Goal: Task Accomplishment & Management: Manage account settings

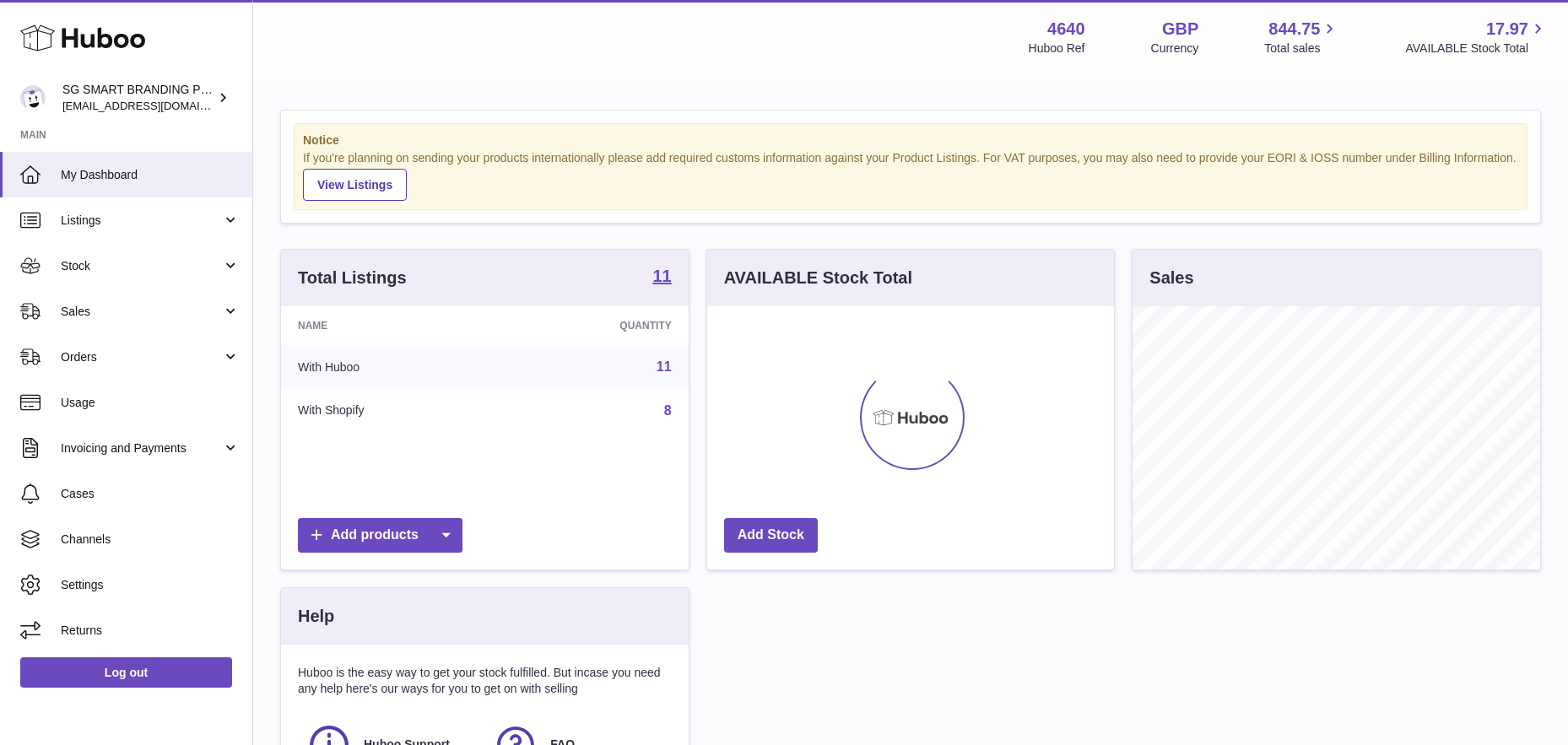
scroll to position [263, 407]
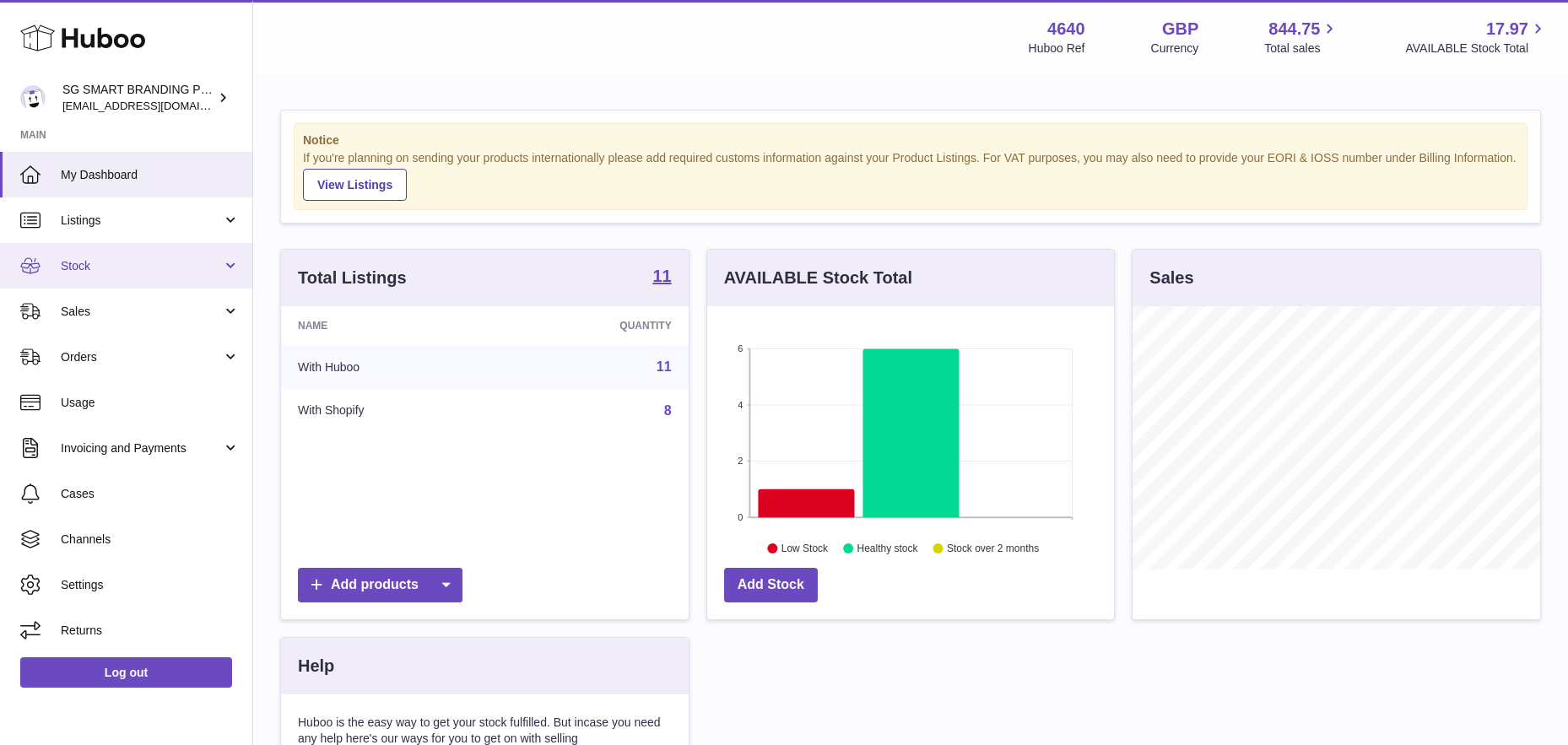
click at [166, 271] on span "Stock" at bounding box center [141, 266] width 161 height 16
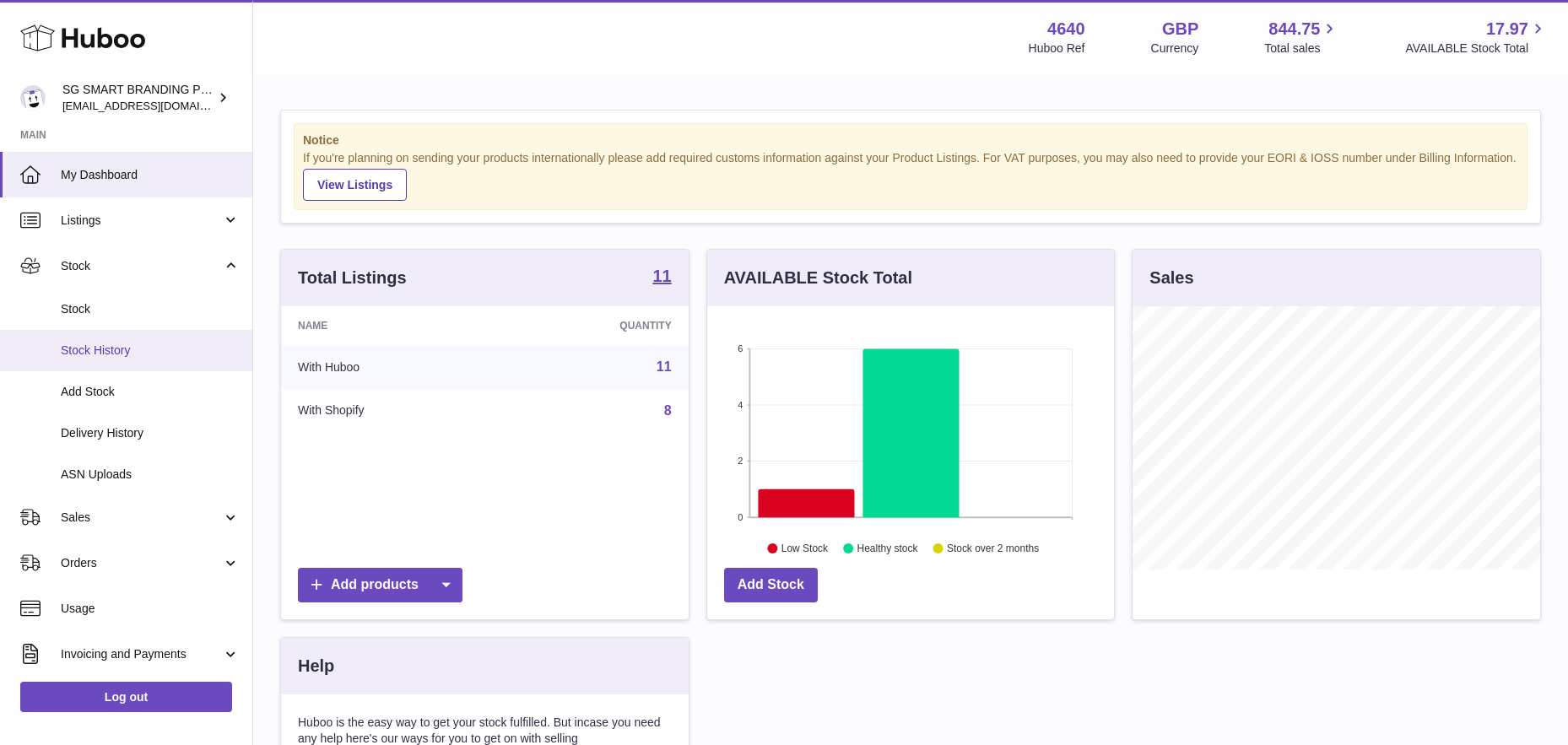
click at [141, 346] on span "Stock History" at bounding box center [150, 350] width 179 height 16
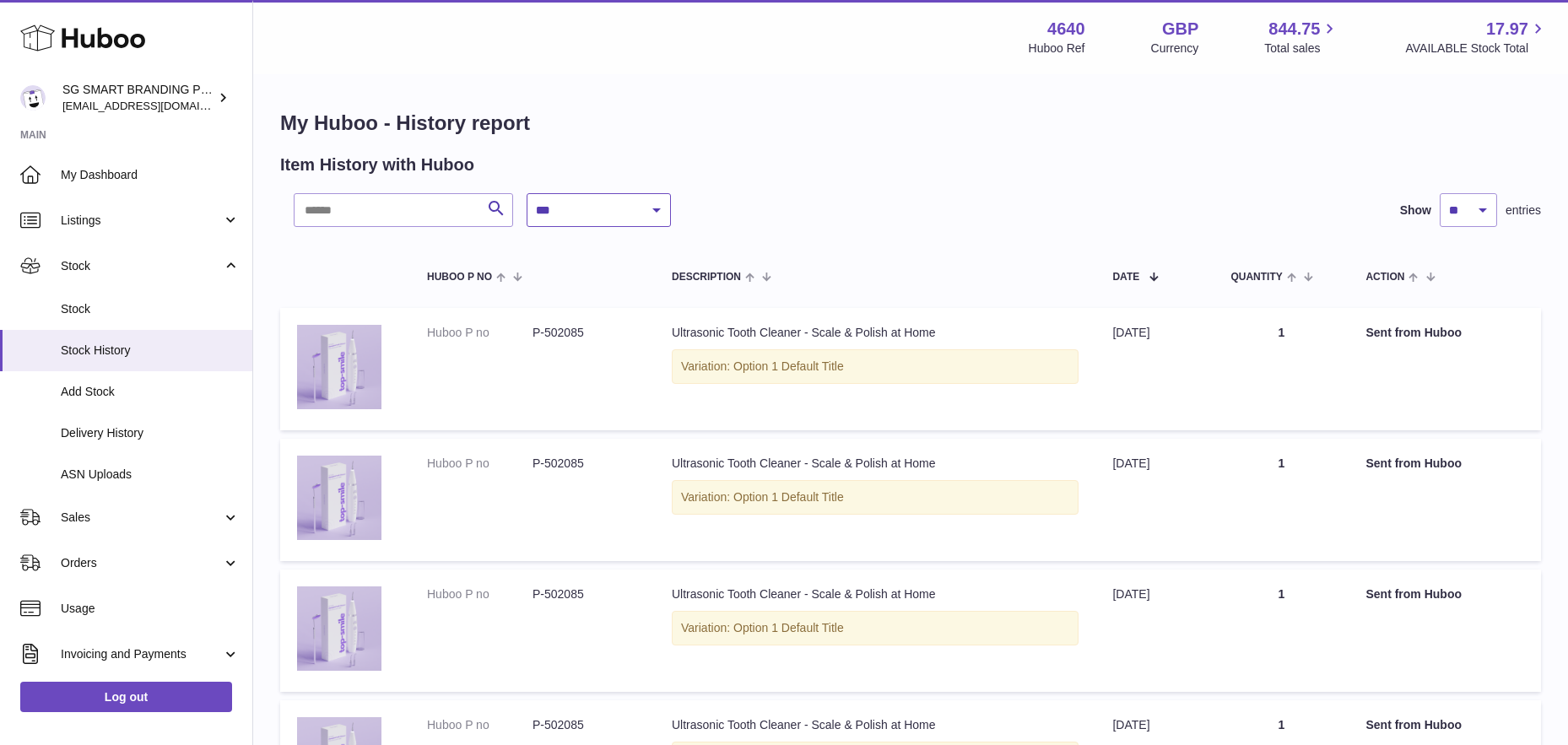
click at [642, 204] on select "**********" at bounding box center [598, 210] width 145 height 34
select select "*"
click at [527, 193] on select "**********" at bounding box center [598, 210] width 145 height 34
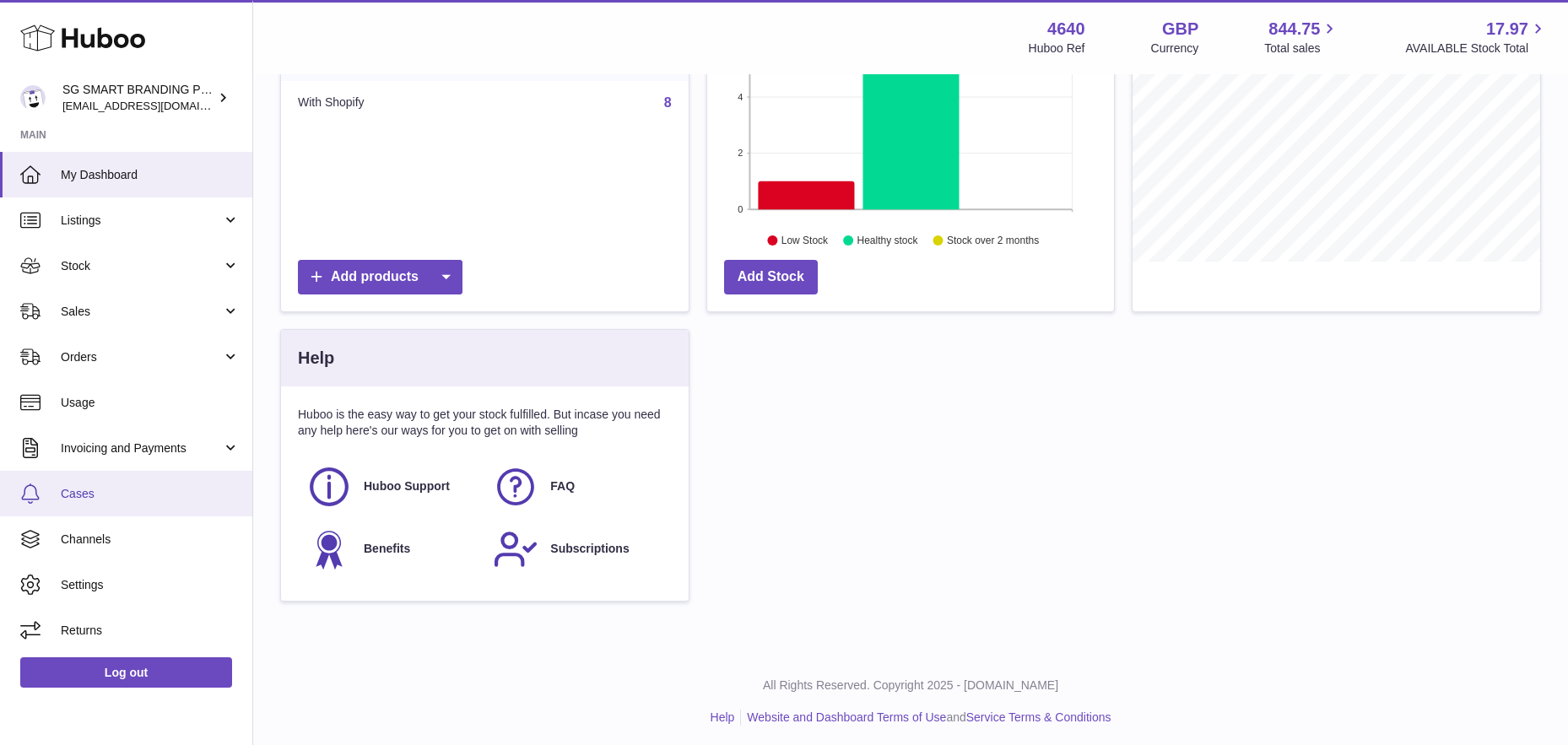
scroll to position [314, 0]
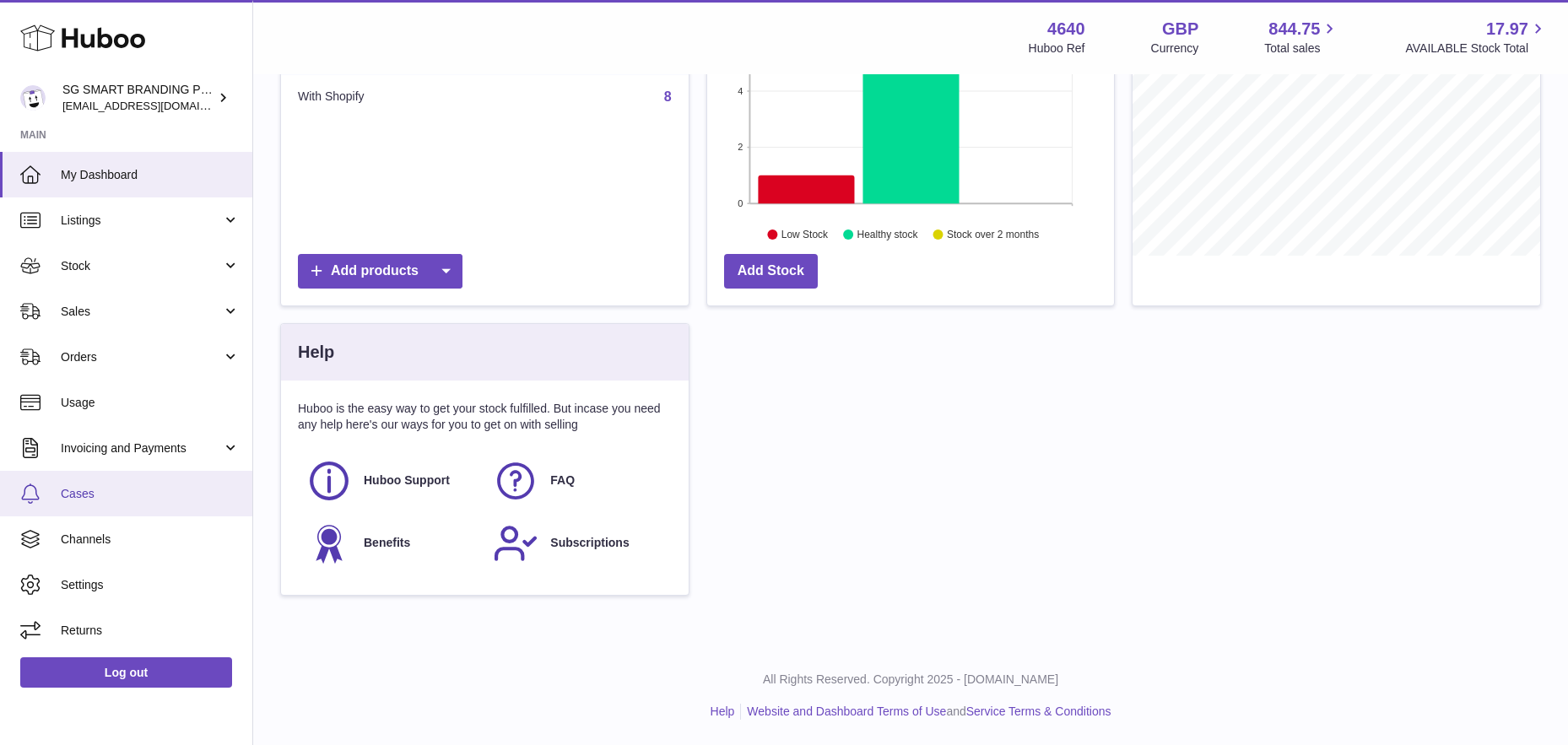
click at [86, 492] on span "Cases" at bounding box center [150, 494] width 179 height 16
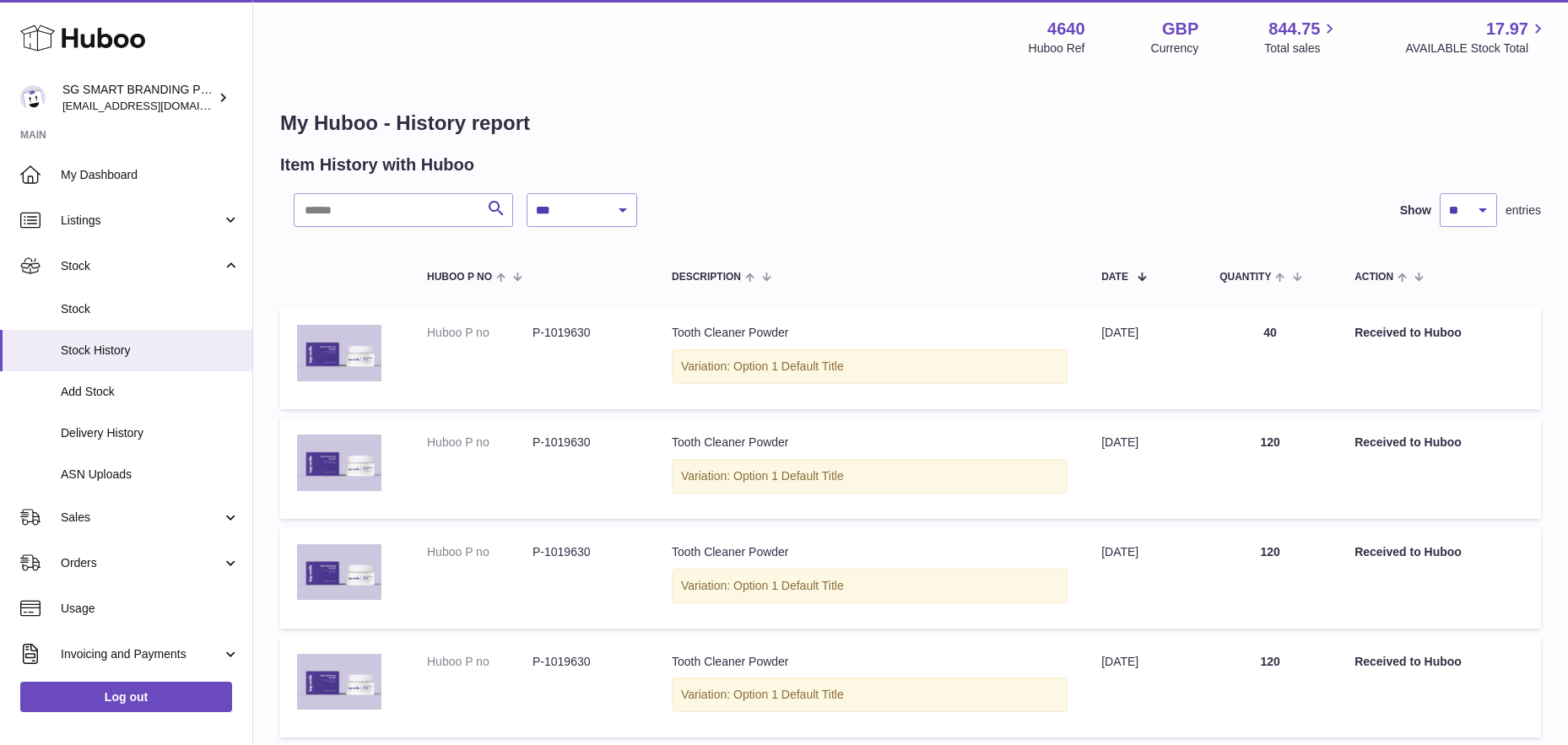
select select "*"
click at [91, 304] on span "Stock" at bounding box center [150, 309] width 179 height 16
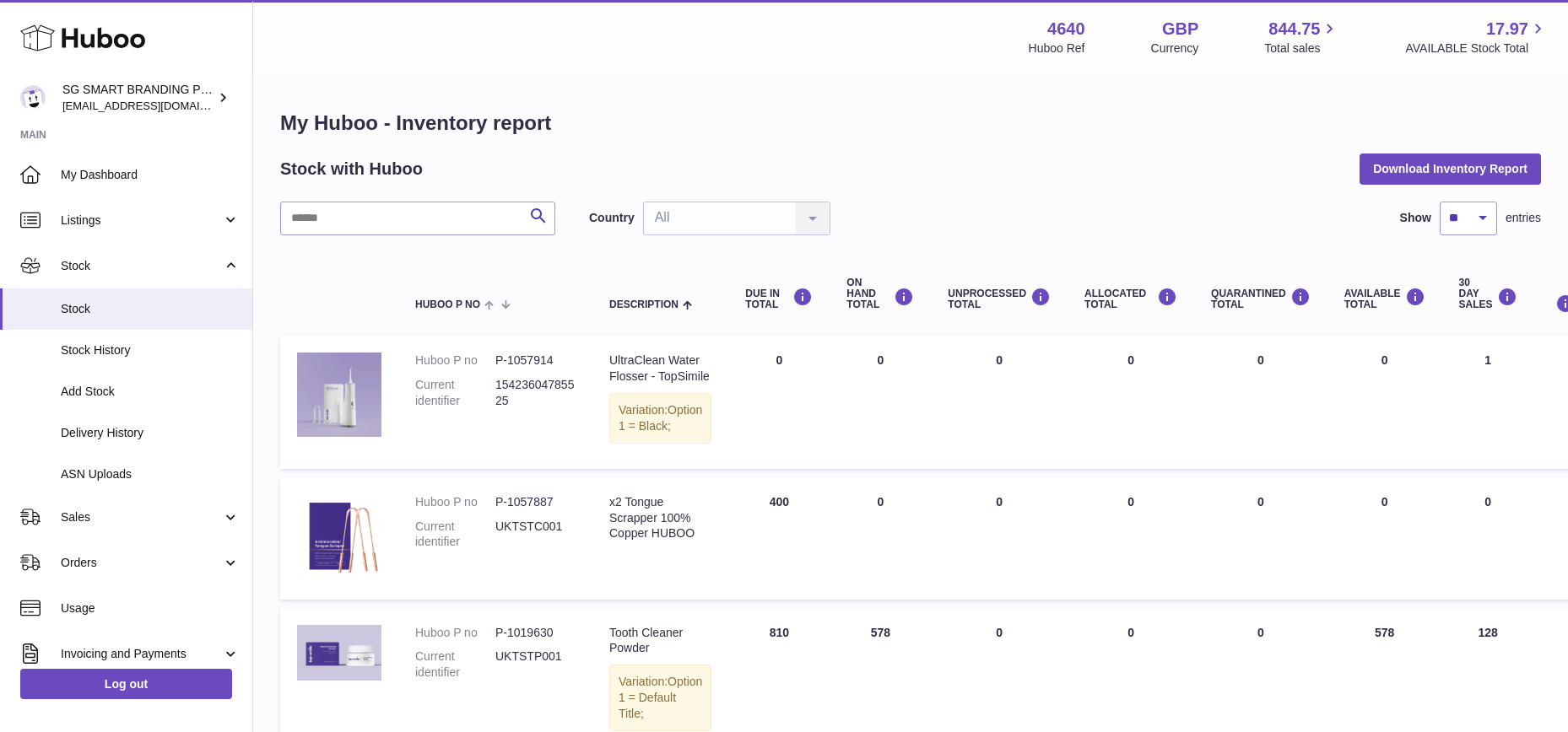
click at [716, 227] on div "Country All All No elements found. Consider changing the search query. List is …" at bounding box center [710, 218] width 242 height 34
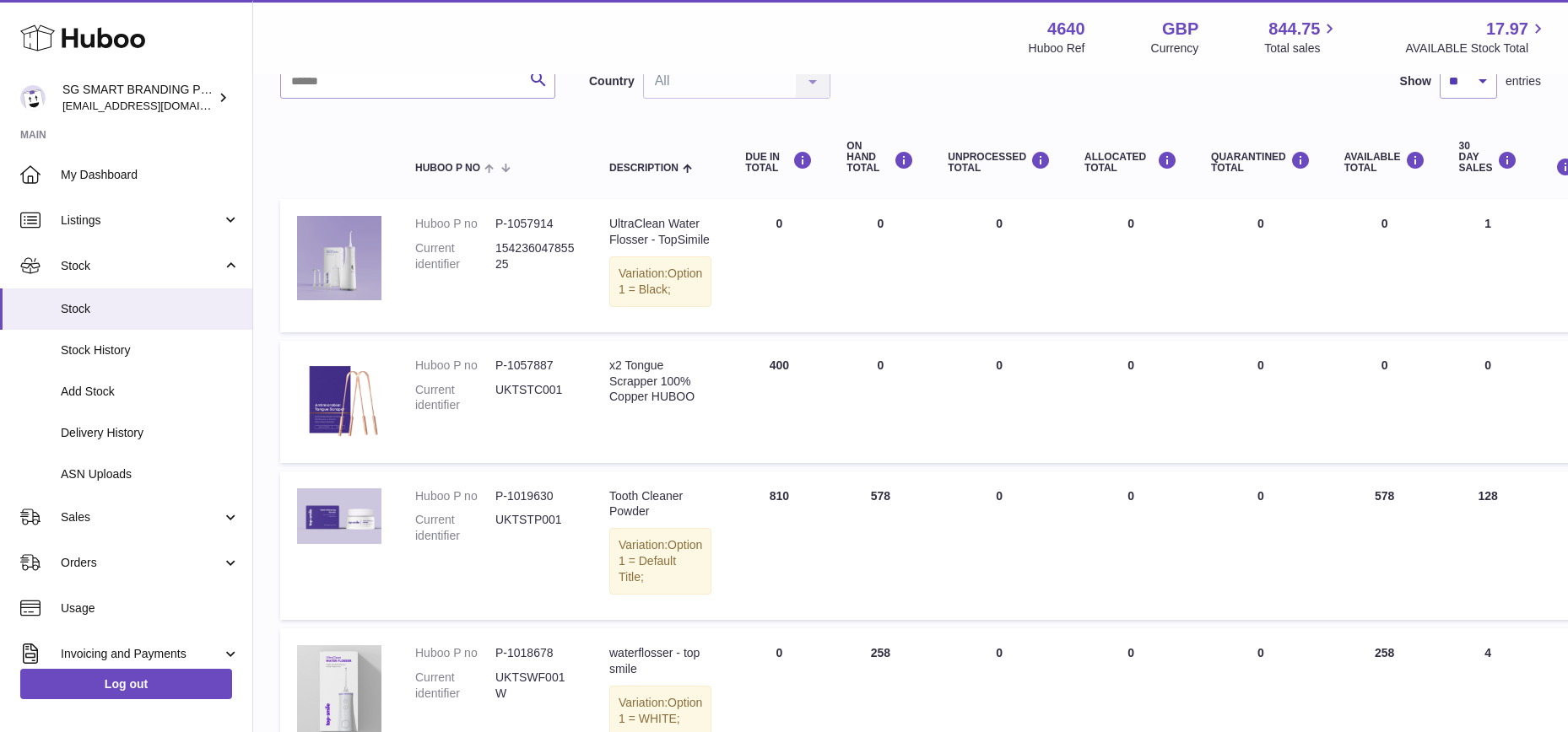
scroll to position [149, 0]
